Goal: Book appointment/travel/reservation: Book appointment/travel/reservation

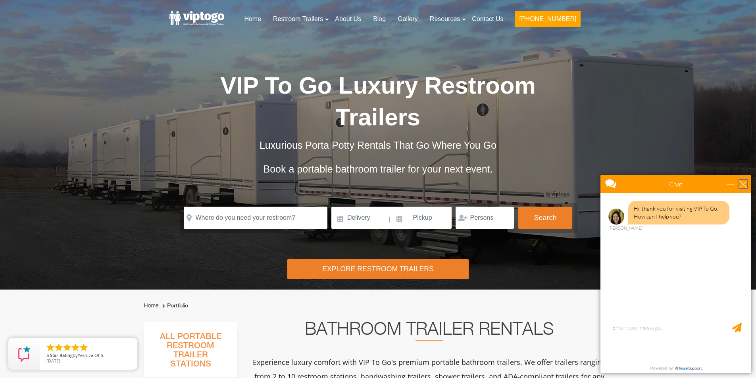
click at [742, 182] on div "close" at bounding box center [743, 184] width 8 height 8
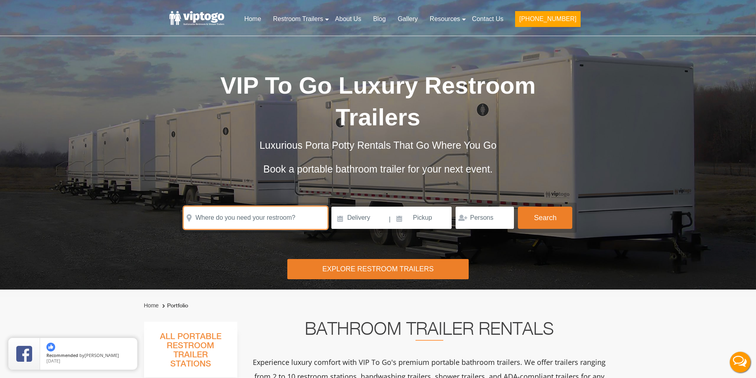
click at [275, 221] on input "text" at bounding box center [256, 218] width 144 height 22
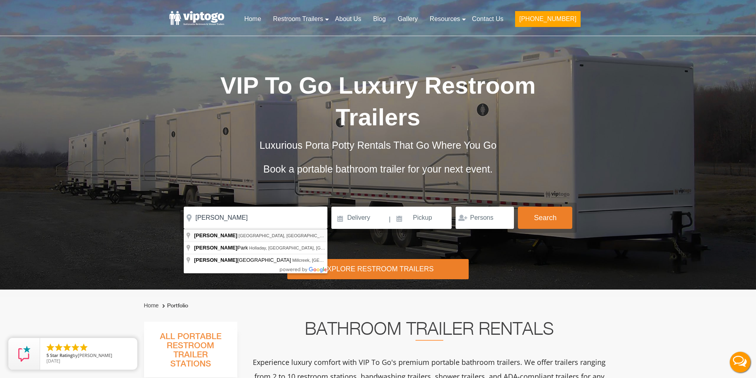
type input "Holladay, [GEOGRAPHIC_DATA], [GEOGRAPHIC_DATA]"
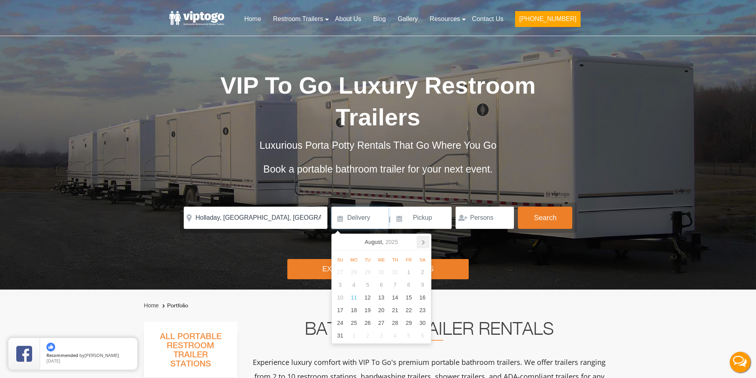
click at [422, 242] on icon at bounding box center [423, 242] width 13 height 13
click at [382, 283] on div "10" at bounding box center [381, 284] width 14 height 13
type input "[DATE]"
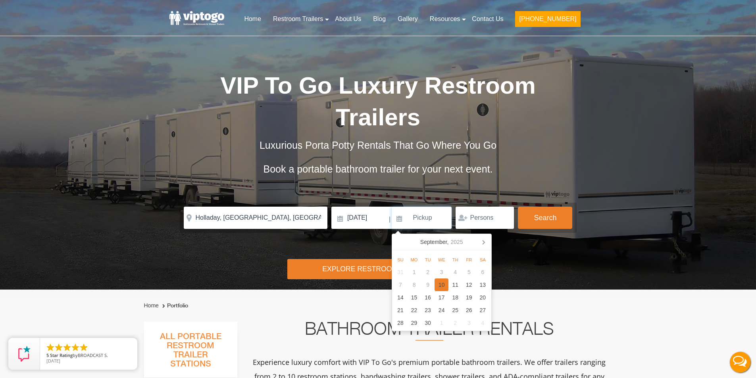
click at [440, 282] on div "10" at bounding box center [441, 284] width 14 height 13
type input "[DATE]"
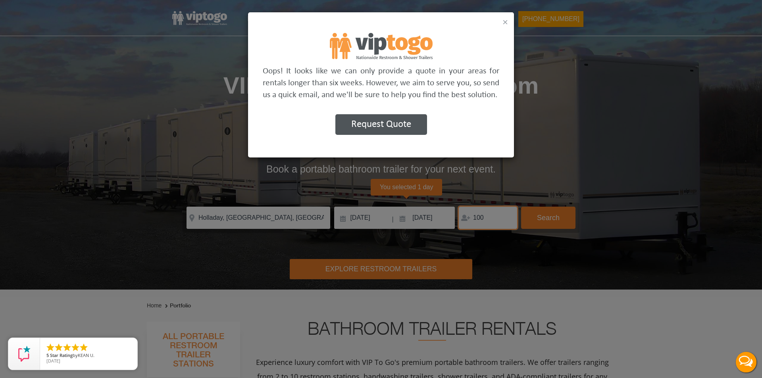
type input "100"
click at [503, 21] on button "×" at bounding box center [505, 22] width 6 height 10
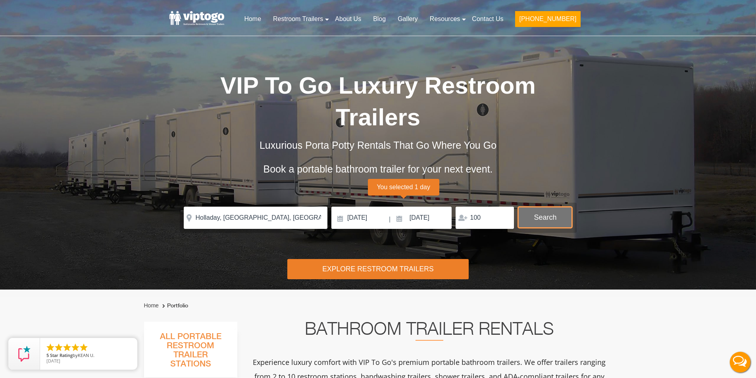
click at [528, 217] on button "Search" at bounding box center [545, 217] width 54 height 21
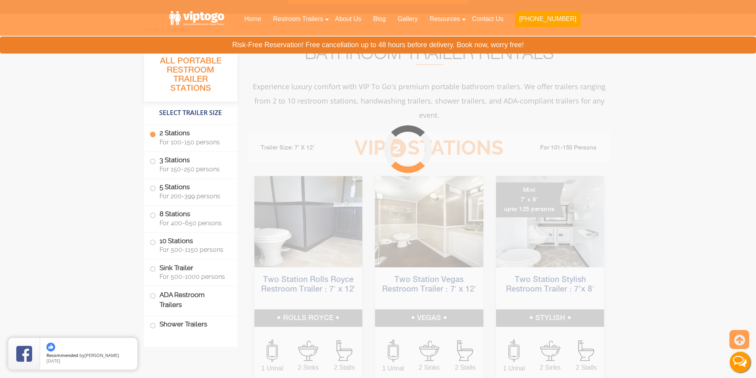
scroll to position [322, 0]
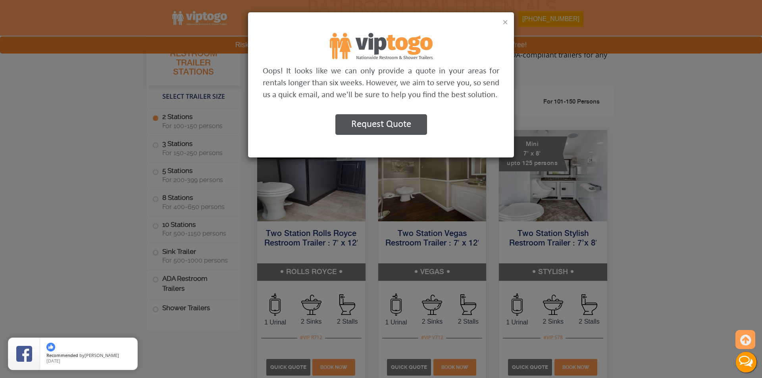
click at [503, 23] on button "×" at bounding box center [505, 22] width 6 height 10
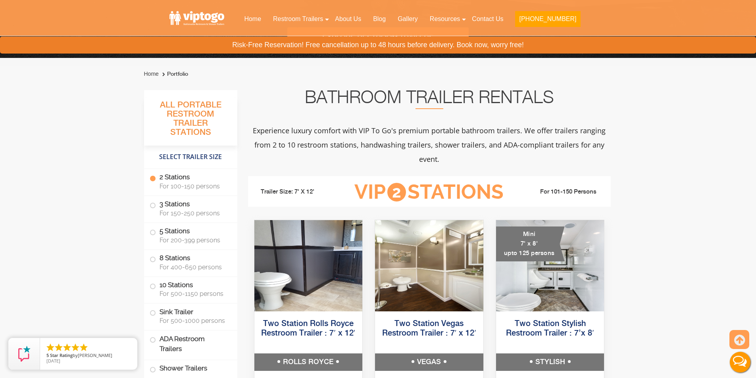
scroll to position [238, 0]
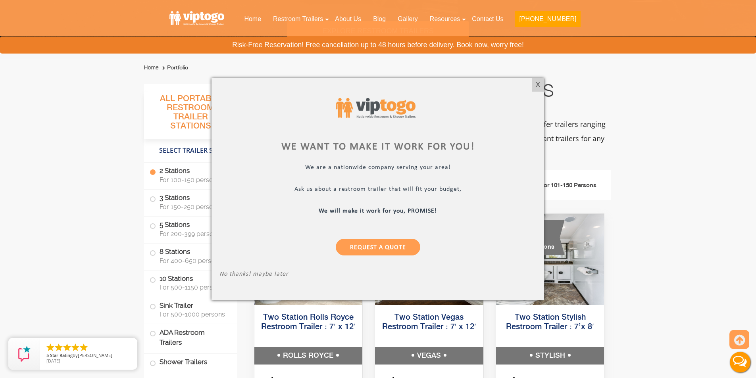
click at [334, 20] on div at bounding box center [378, 189] width 756 height 378
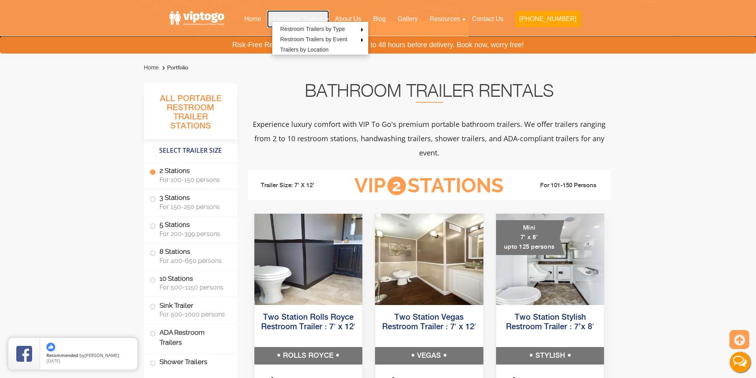
click at [329, 17] on link "Restroom Trailers" at bounding box center [298, 18] width 62 height 17
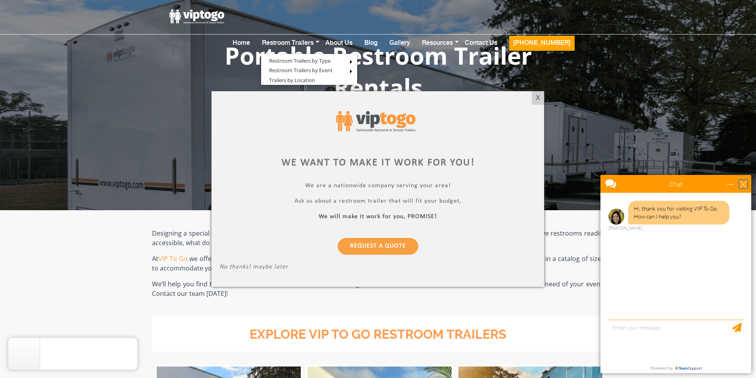
click at [743, 188] on div "close" at bounding box center [743, 184] width 8 height 8
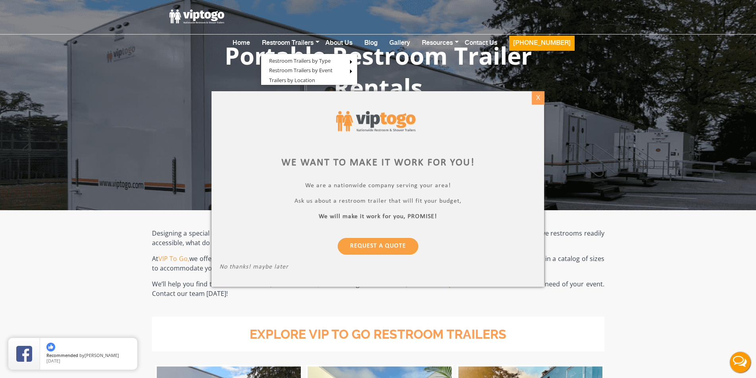
click at [541, 102] on div "X" at bounding box center [538, 97] width 12 height 13
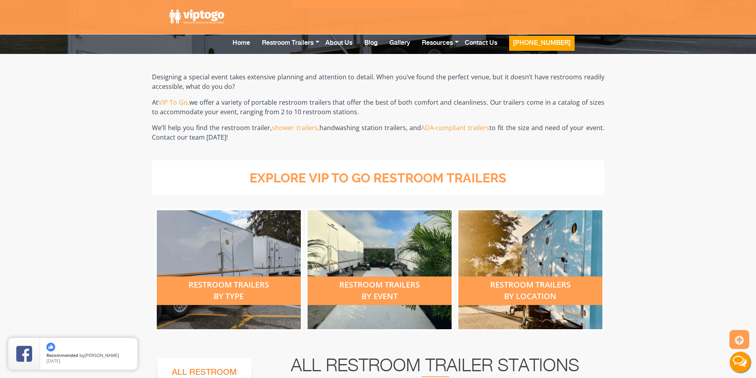
scroll to position [198, 0]
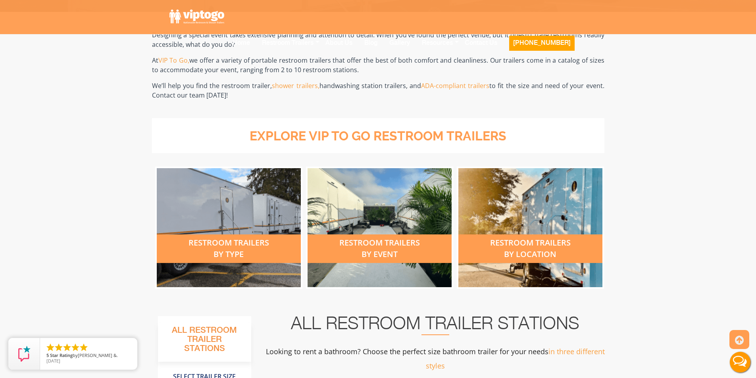
click at [563, 219] on div "restroom trailers by location" at bounding box center [530, 227] width 144 height 119
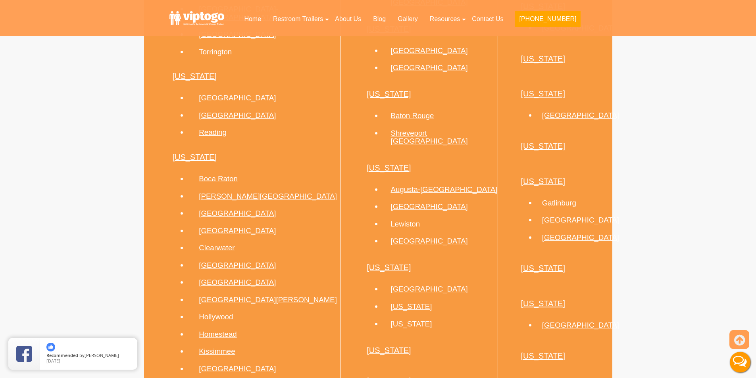
scroll to position [1190, 0]
click at [542, 321] on link "Salt Lake City" at bounding box center [580, 325] width 77 height 8
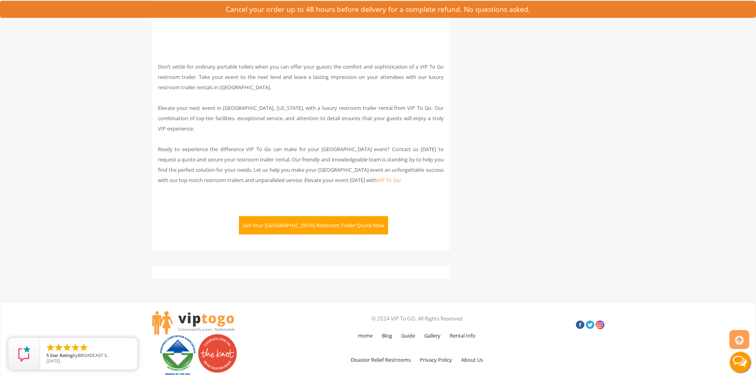
scroll to position [1996, 0]
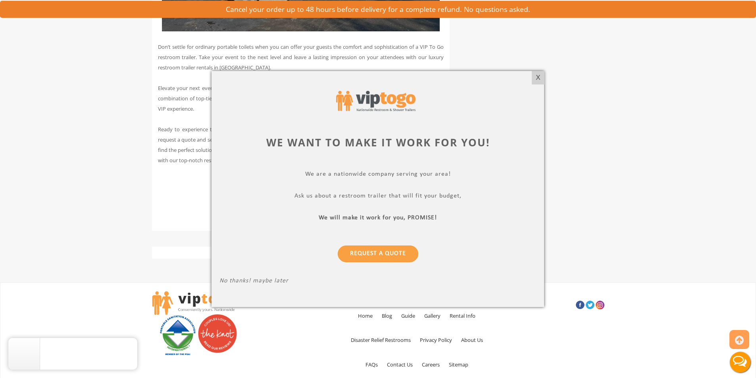
click at [536, 80] on div "X" at bounding box center [538, 77] width 12 height 13
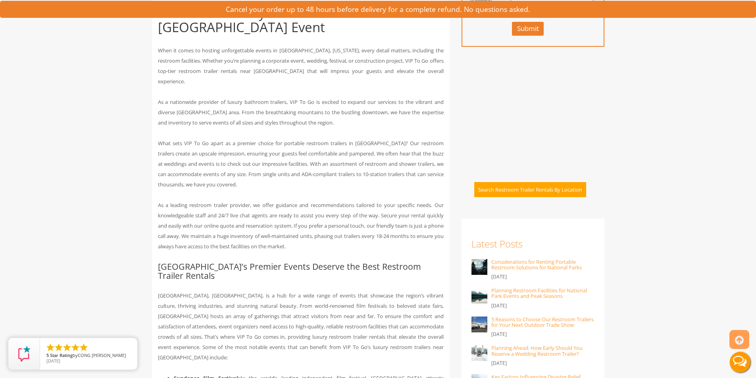
scroll to position [449, 0]
